Goal: Task Accomplishment & Management: Use online tool/utility

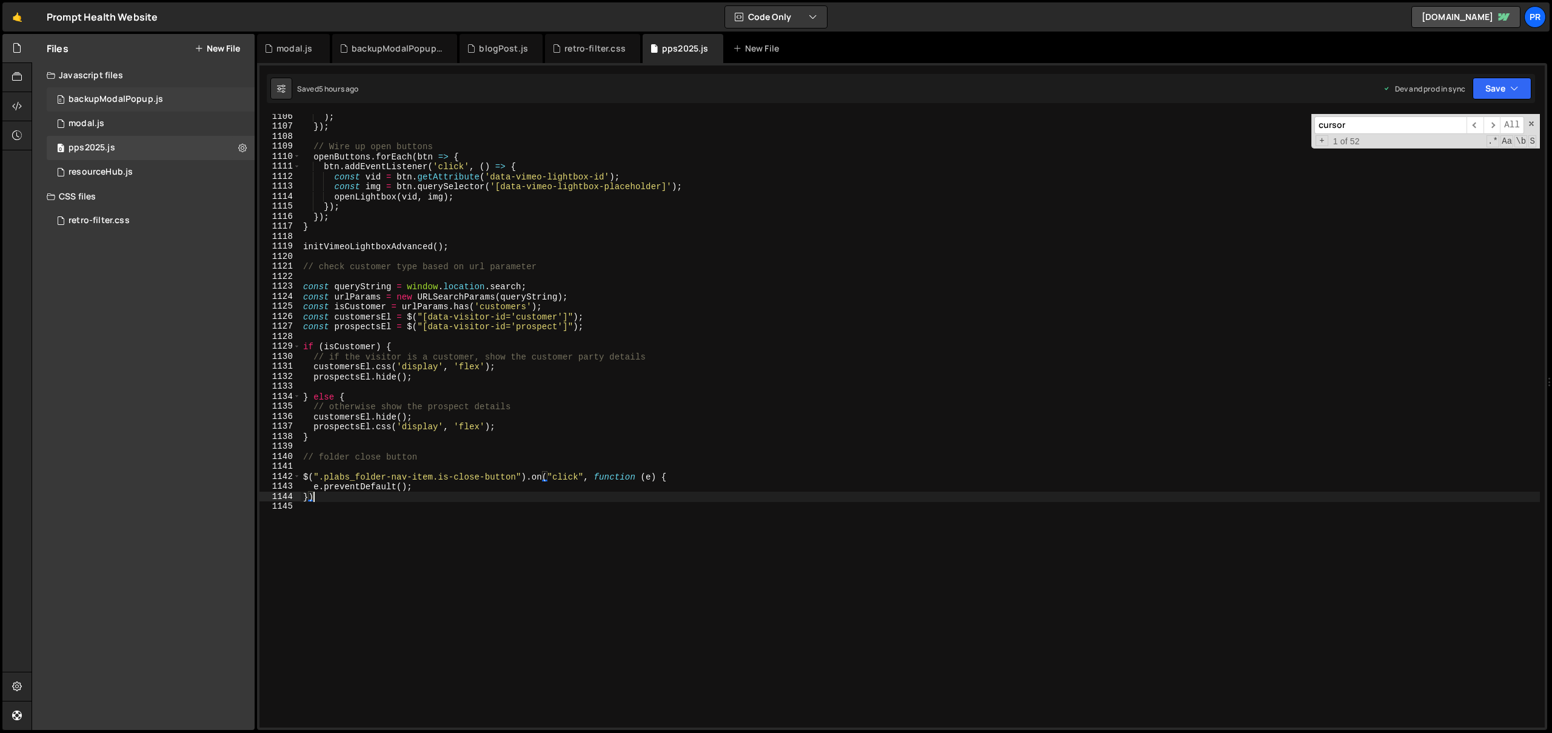
scroll to position [45542, 0]
click at [146, 215] on div "retro-filter.css 0" at bounding box center [151, 221] width 208 height 24
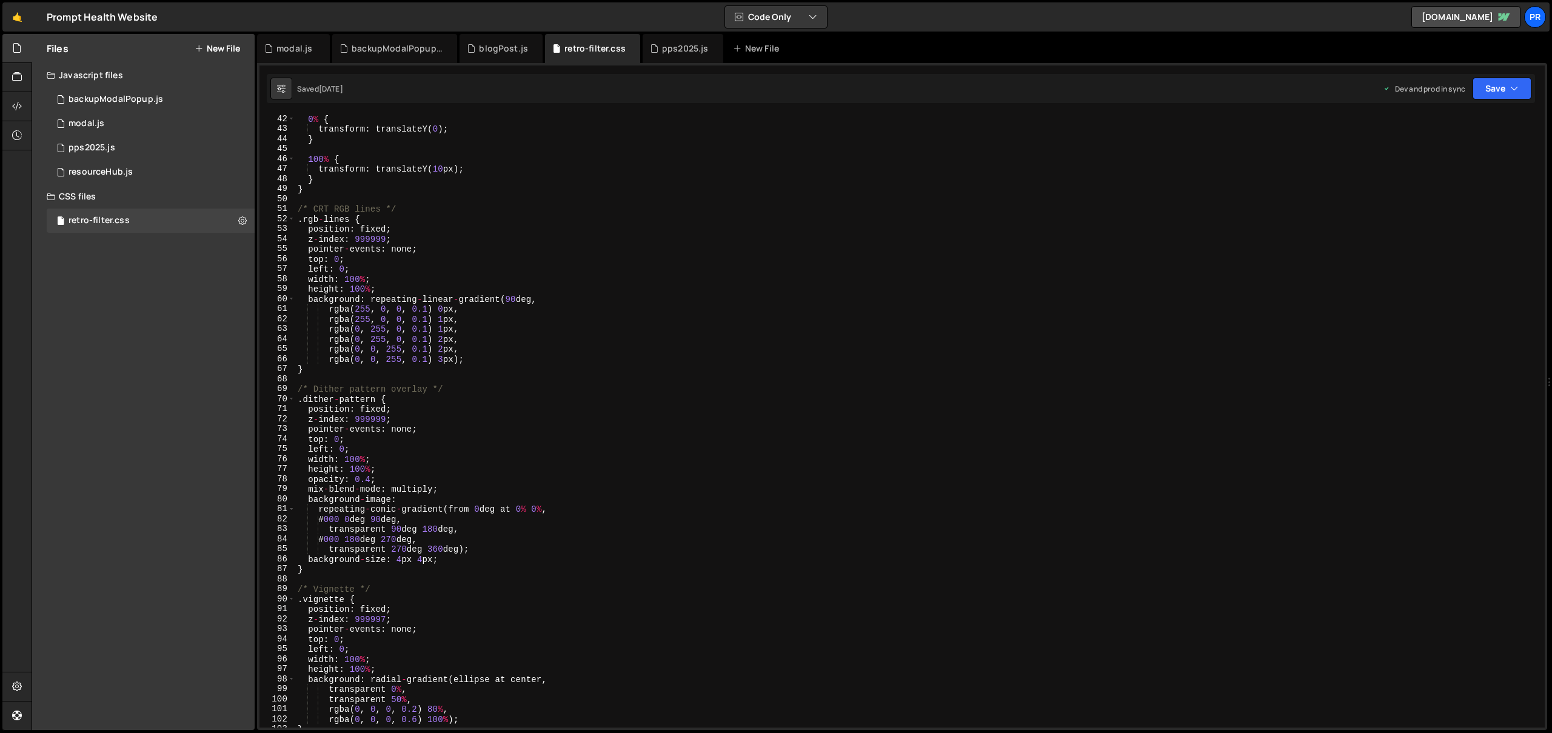
scroll to position [0, 0]
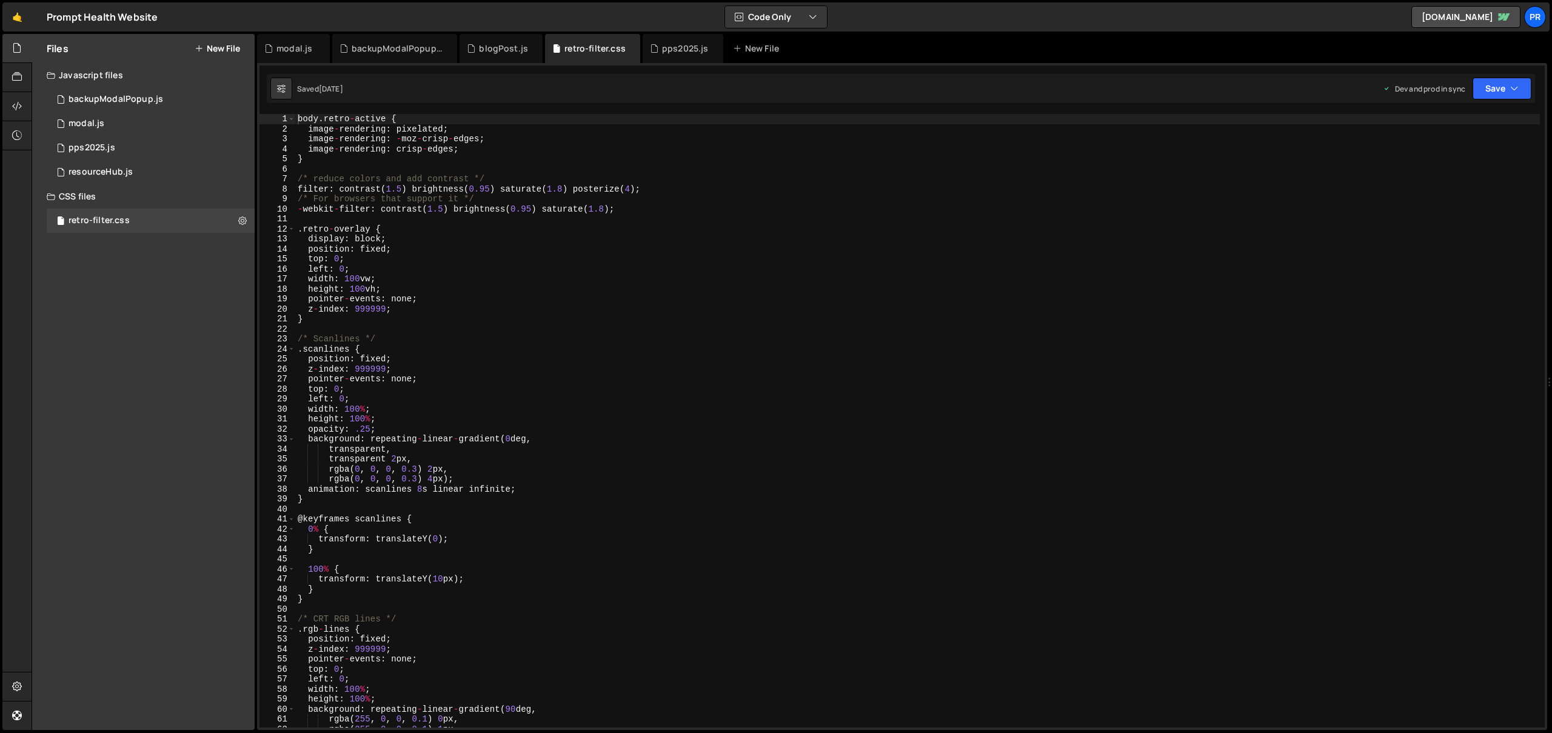
type textarea ".retro-overlay {"
click at [390, 226] on div "body . retro - active { image - rendering : pixelated ; image - rendering : - m…" at bounding box center [917, 431] width 1245 height 634
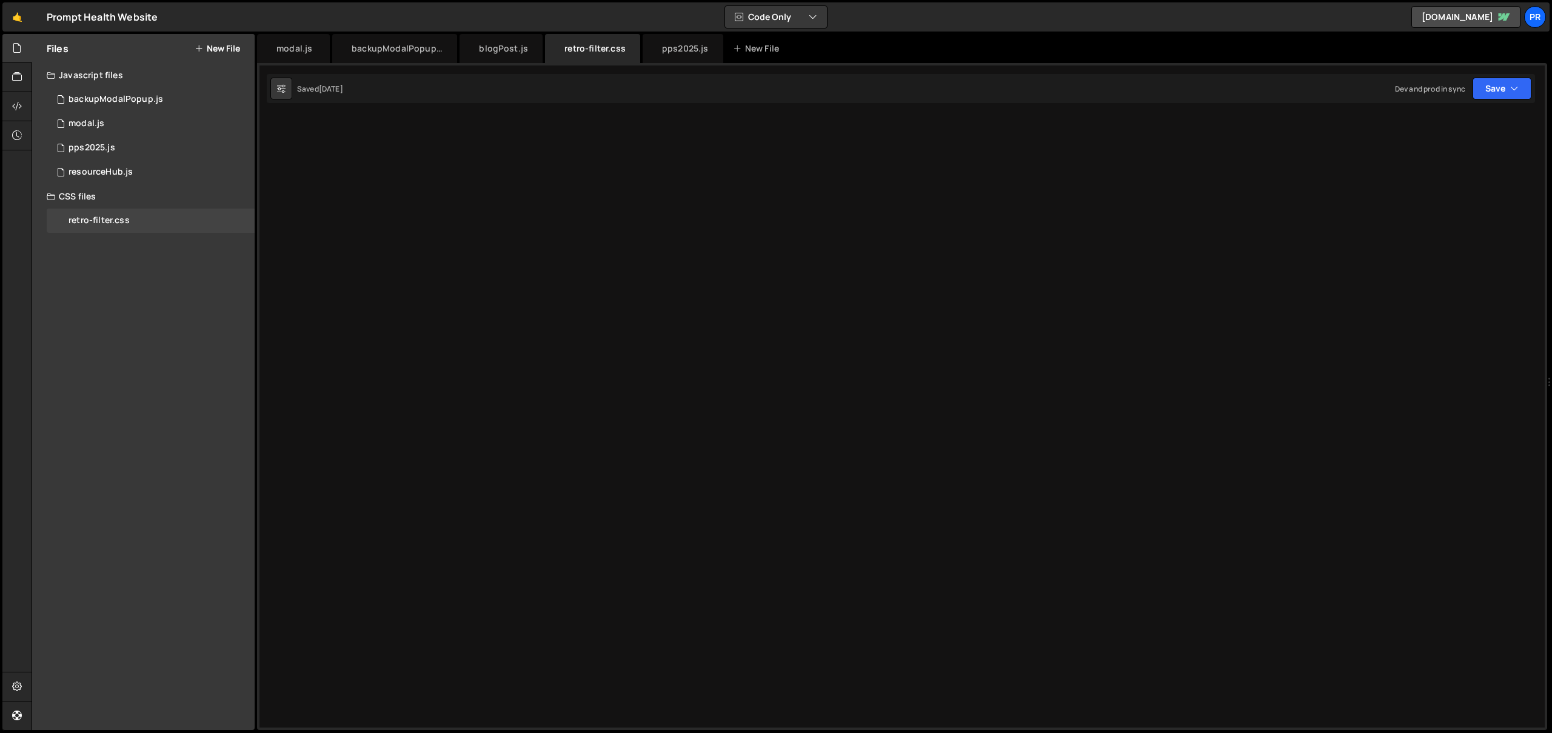
click at [413, 224] on div "body .retro-active { image-rendering : pixelated ; image-rendering : -moz-crisp…" at bounding box center [917, 431] width 1245 height 634
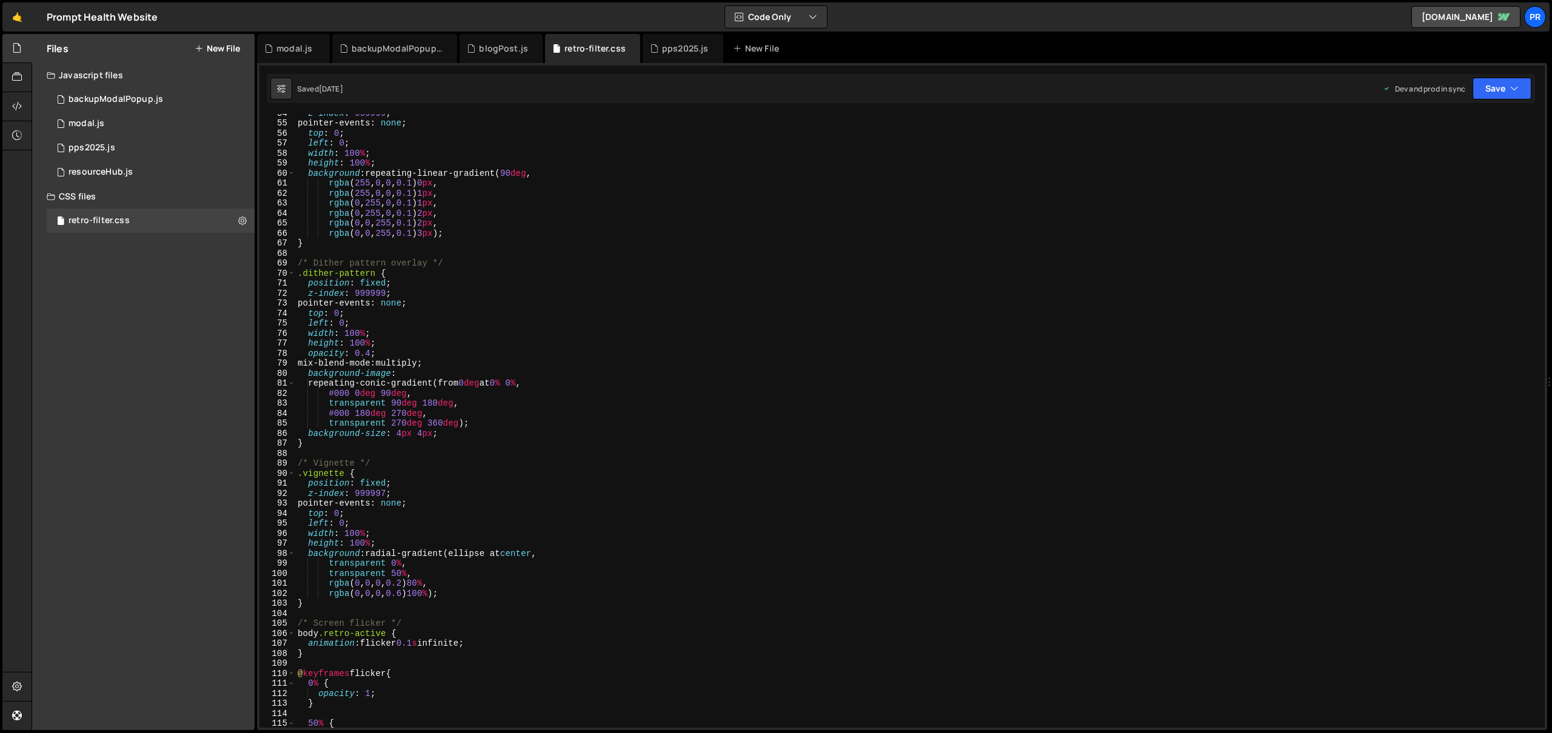
scroll to position [888, 0]
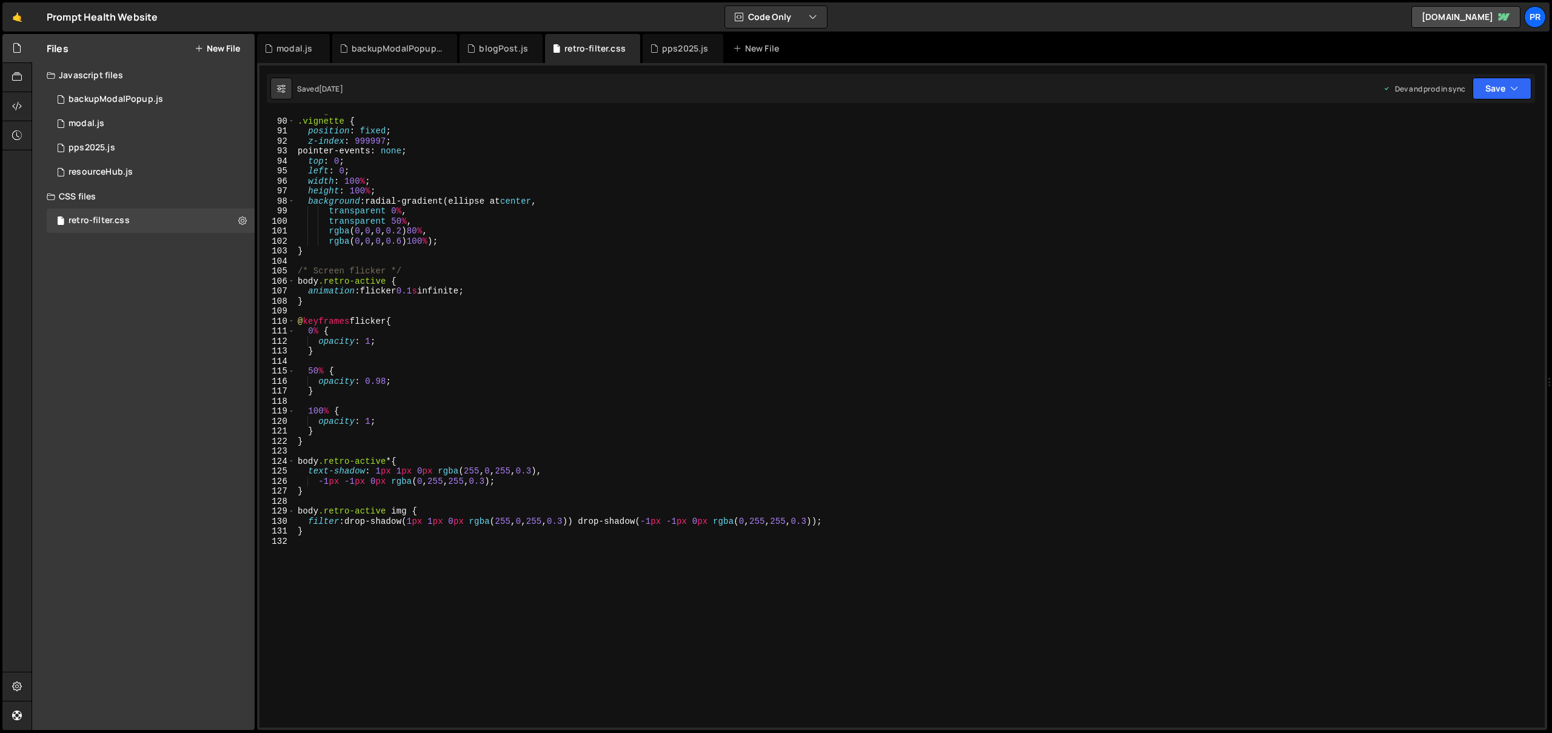
click at [386, 509] on div "/* Vignette */ .vignette { position : fixed ; z-index : 999997 ; pointer-events…" at bounding box center [917, 423] width 1245 height 634
click at [408, 512] on div "/* Vignette */ .vignette { position : fixed ; z-index : 999997 ; pointer-events…" at bounding box center [917, 423] width 1245 height 634
type textarea "body.retro-active img:not([data-no-retro]) {"
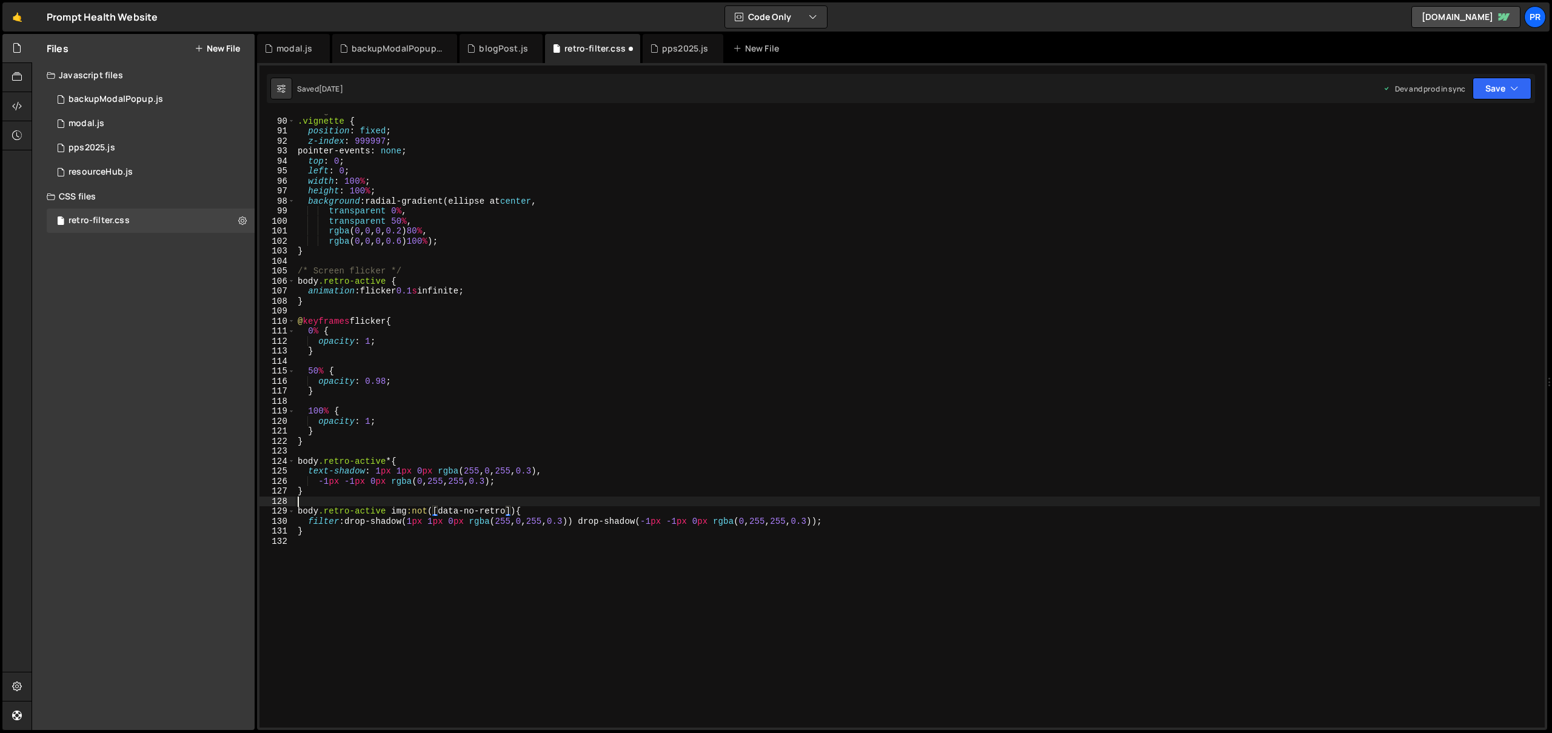
click at [582, 500] on div "/* Vignette */ .vignette { position : fixed ; z-index : 999997 ; pointer-events…" at bounding box center [917, 423] width 1245 height 634
click at [429, 512] on div "/* Vignette */ .vignette { position : fixed ; z-index : 999997 ; pointer-events…" at bounding box center [917, 423] width 1245 height 634
type textarea "body.retro-active img:not([data-no-retro]) {"
click at [1505, 85] on button "Save" at bounding box center [1502, 89] width 59 height 22
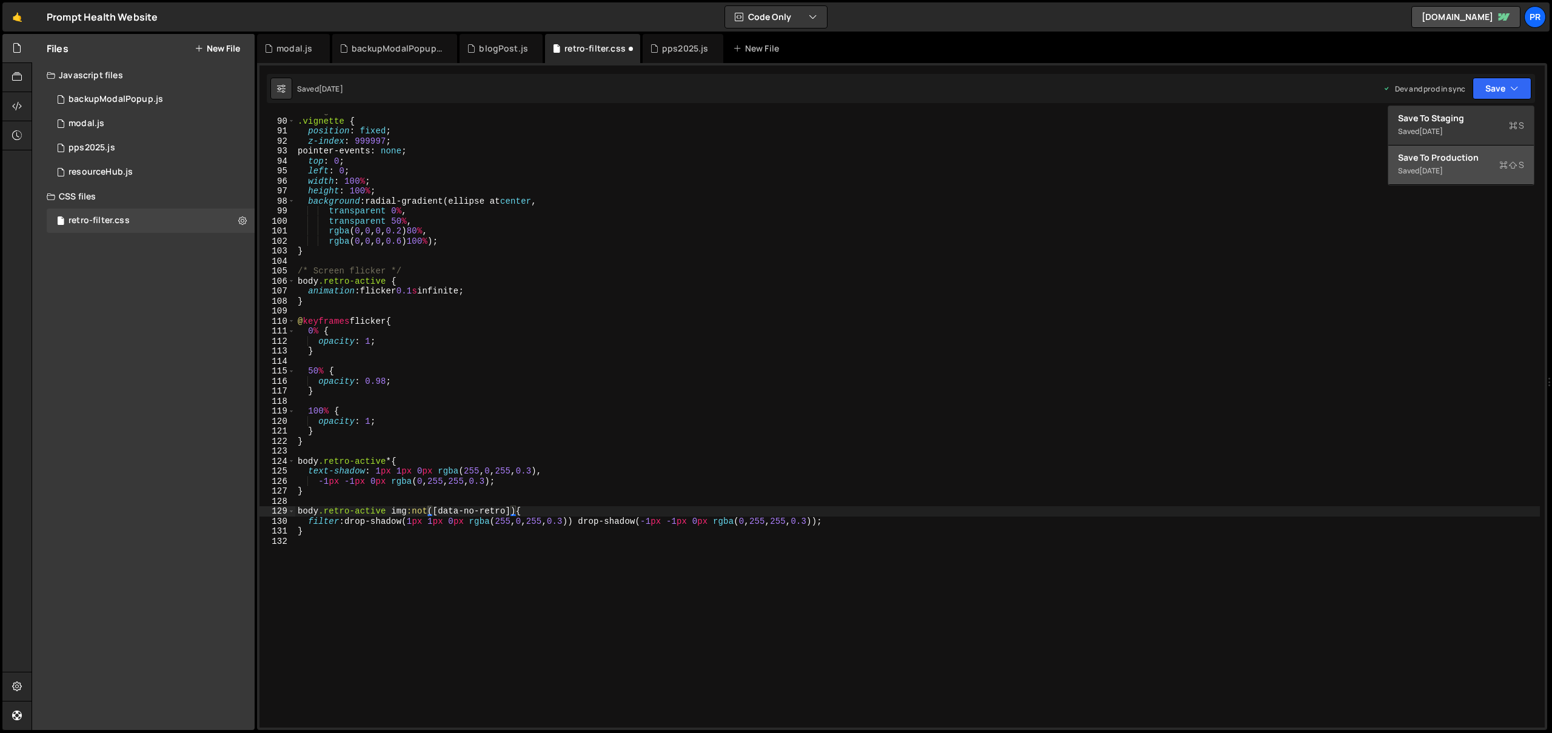
click at [1473, 159] on div "Save to Production S" at bounding box center [1461, 158] width 126 height 12
click at [515, 447] on div "/* Vignette */ .vignette { position : fixed ; z-index : 999997 ; pointer-events…" at bounding box center [917, 423] width 1245 height 634
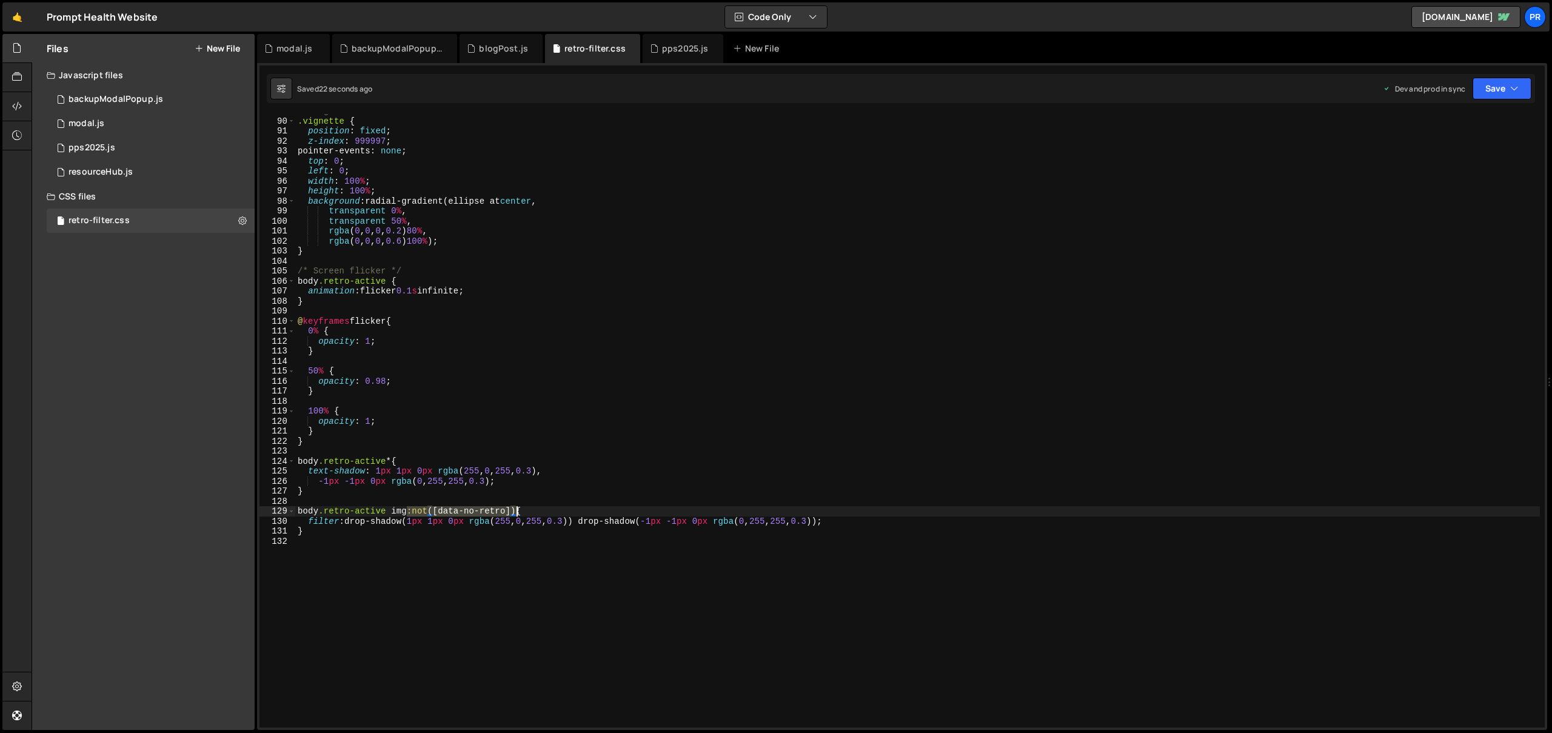
drag, startPoint x: 408, startPoint y: 510, endPoint x: 514, endPoint y: 510, distance: 106.1
click at [514, 510] on div "/* Vignette */ .vignette { position : fixed ; z-index : 999997 ; pointer-events…" at bounding box center [917, 423] width 1245 height 634
click at [398, 463] on div "/* Vignette */ .vignette { position : fixed ; z-index : 999997 ; pointer-events…" at bounding box center [917, 423] width 1245 height 634
paste textarea ":not([data-no-retro])"
click at [606, 438] on div "/* Vignette */ .vignette { position : fixed ; z-index : 999997 ; pointer-events…" at bounding box center [917, 423] width 1245 height 634
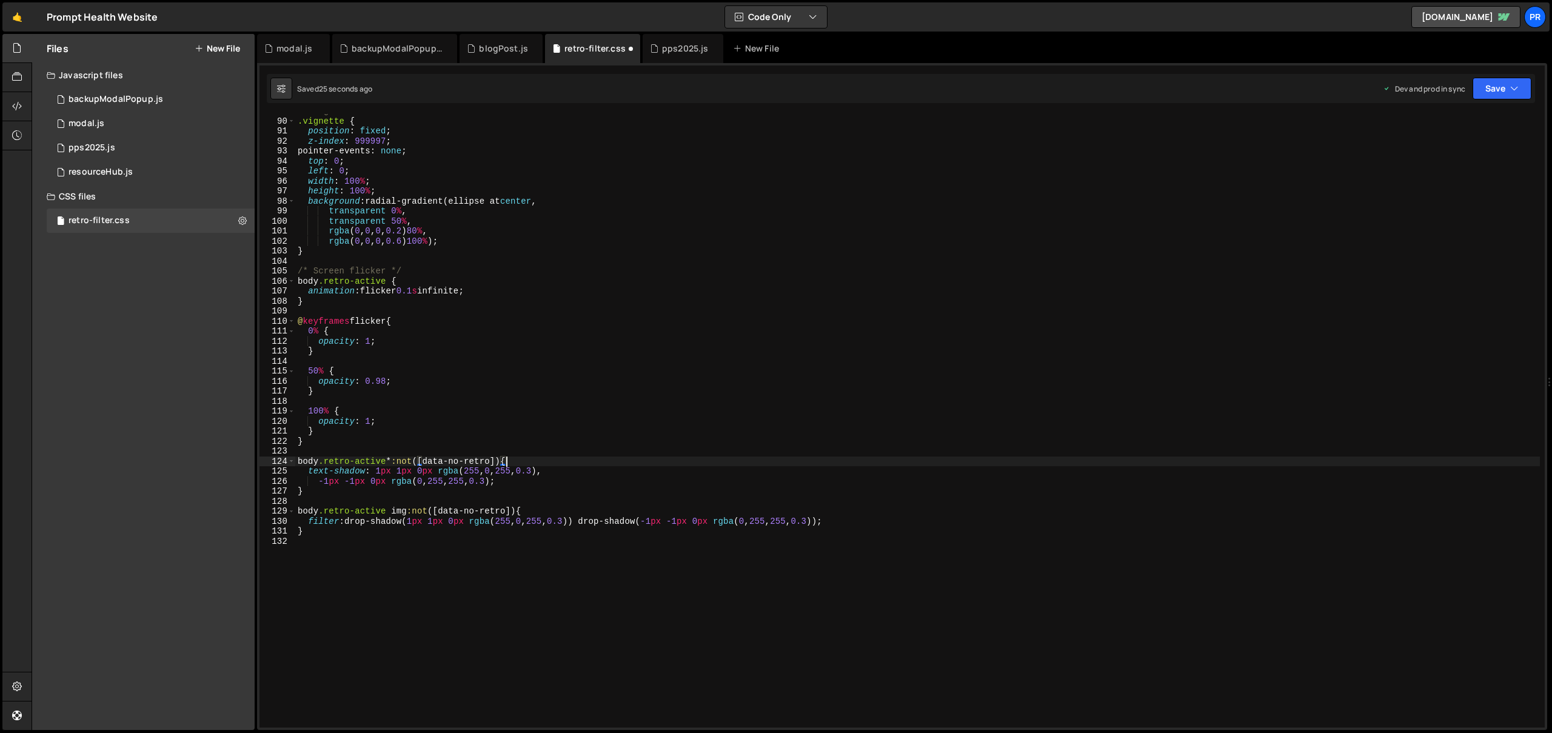
type textarea "}"
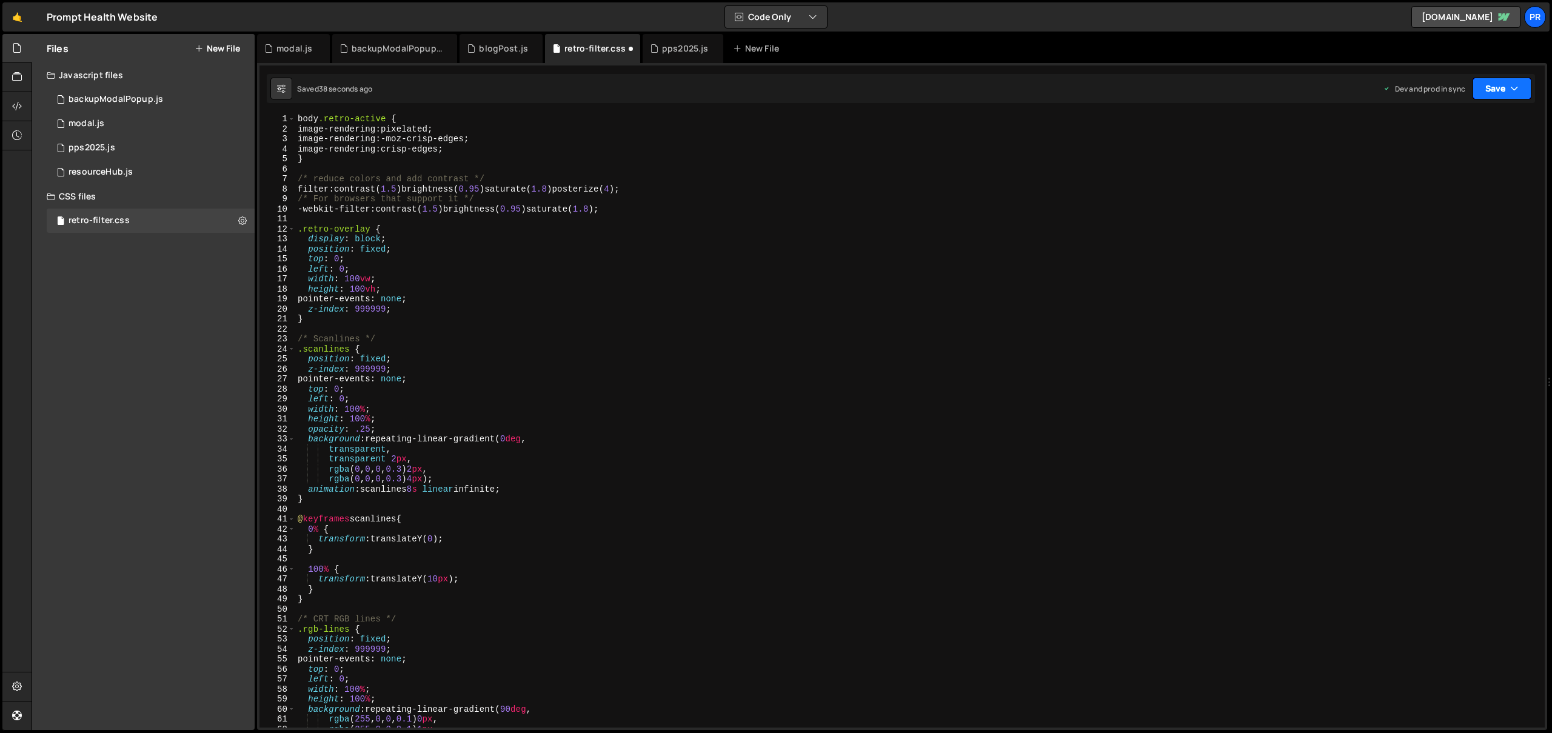
click at [1496, 91] on button "Save" at bounding box center [1502, 89] width 59 height 22
click at [1473, 167] on div "38 seconds ago" at bounding box center [1446, 171] width 54 height 10
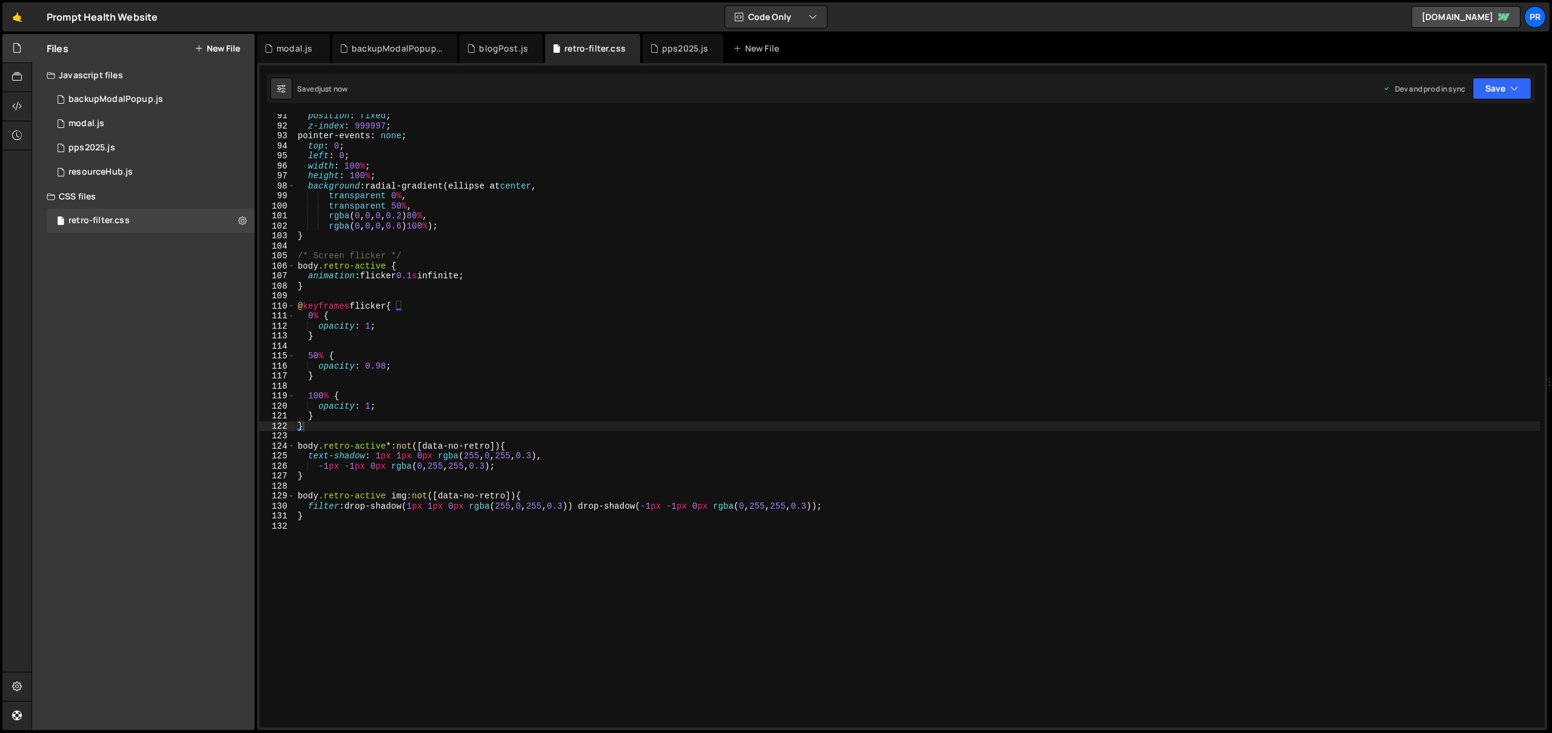
scroll to position [918, 0]
